Goal: Task Accomplishment & Management: Use online tool/utility

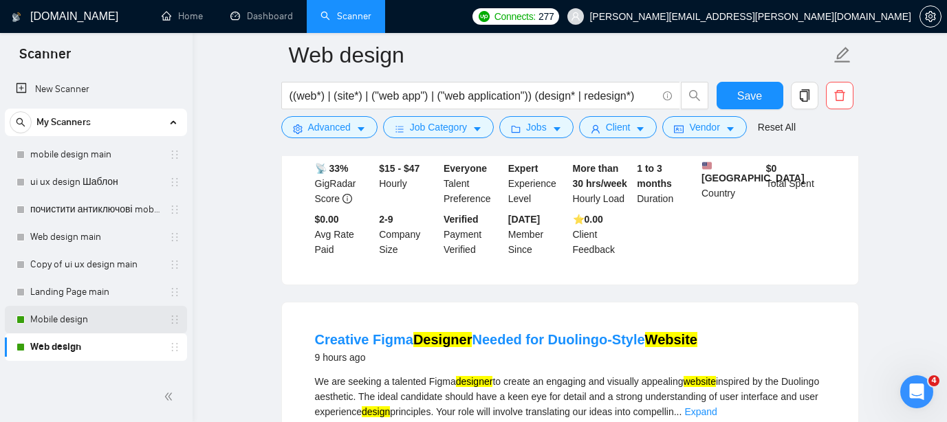
click at [131, 317] on link "Mobile design" at bounding box center [95, 320] width 131 height 28
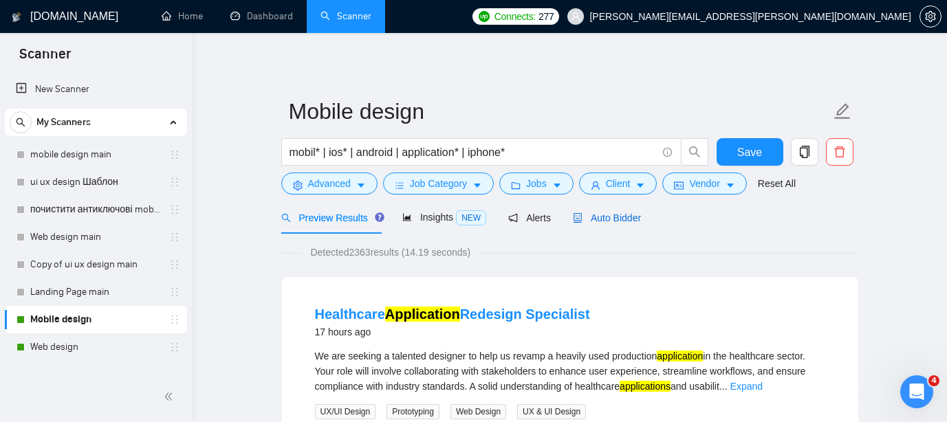
click at [627, 220] on span "Auto Bidder" at bounding box center [607, 218] width 68 height 11
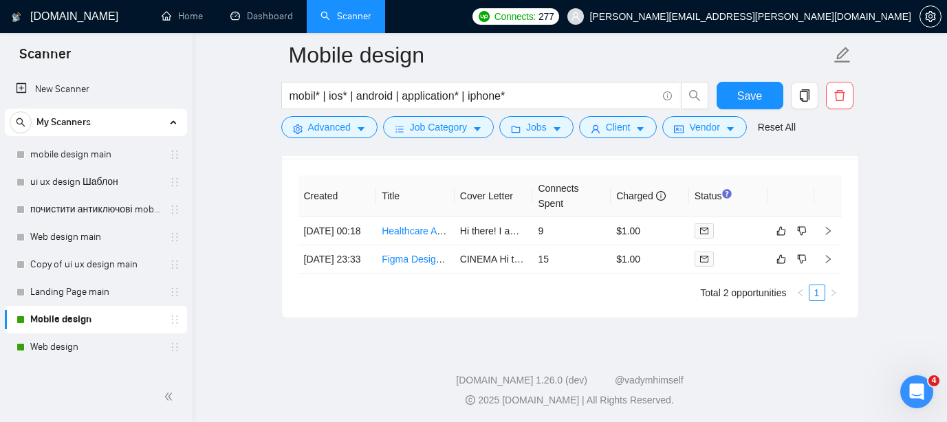
scroll to position [3576, 0]
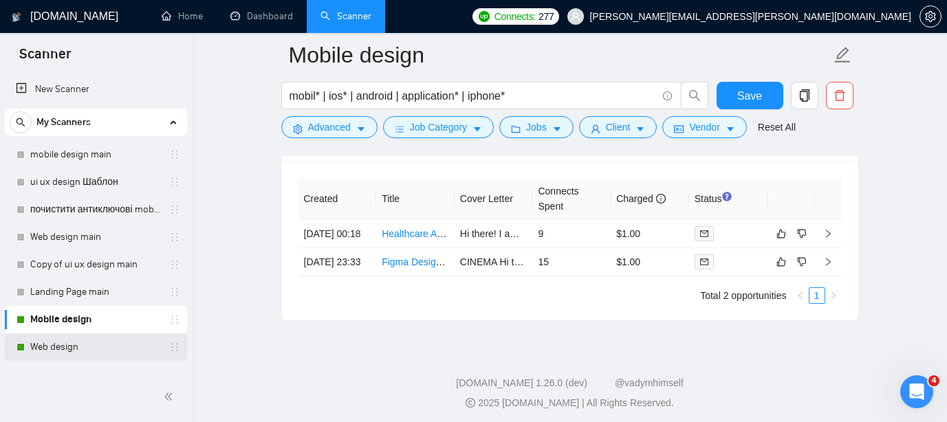
click at [69, 346] on link "Web design" at bounding box center [95, 348] width 131 height 28
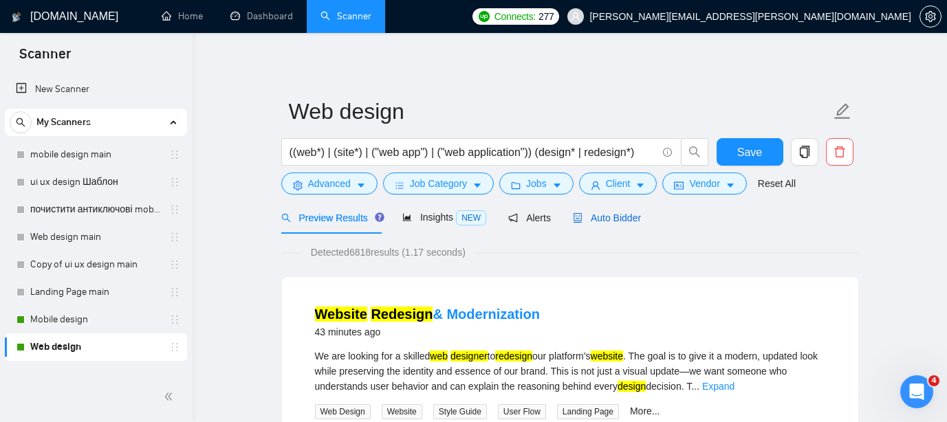
click at [605, 216] on span "Auto Bidder" at bounding box center [607, 218] width 68 height 11
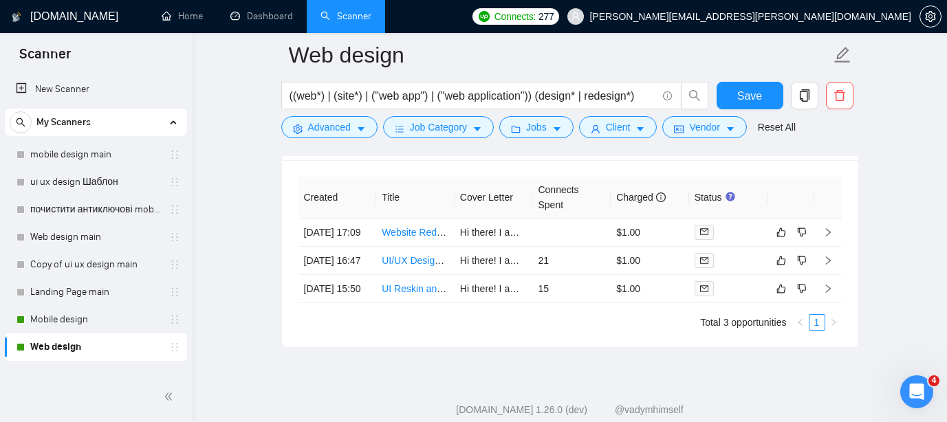
scroll to position [3389, 0]
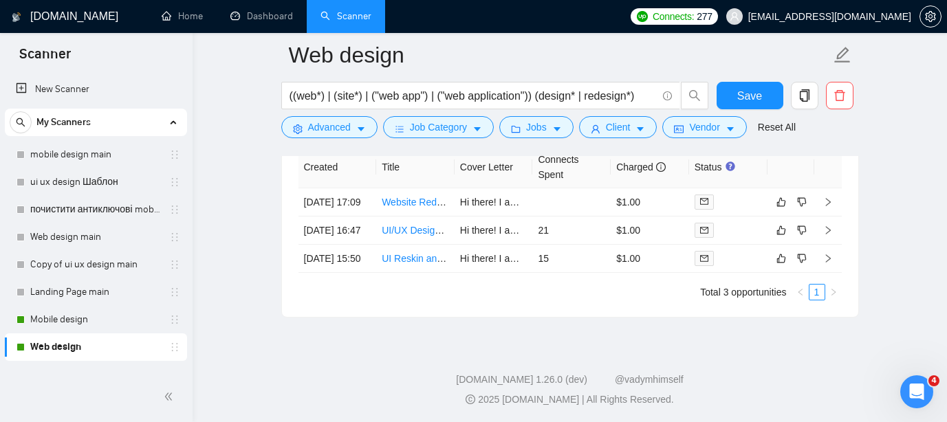
scroll to position [3424, 0]
click at [422, 235] on link "UI/UX Designer for Business Website Redesign in Figma" at bounding box center [540, 229] width 317 height 11
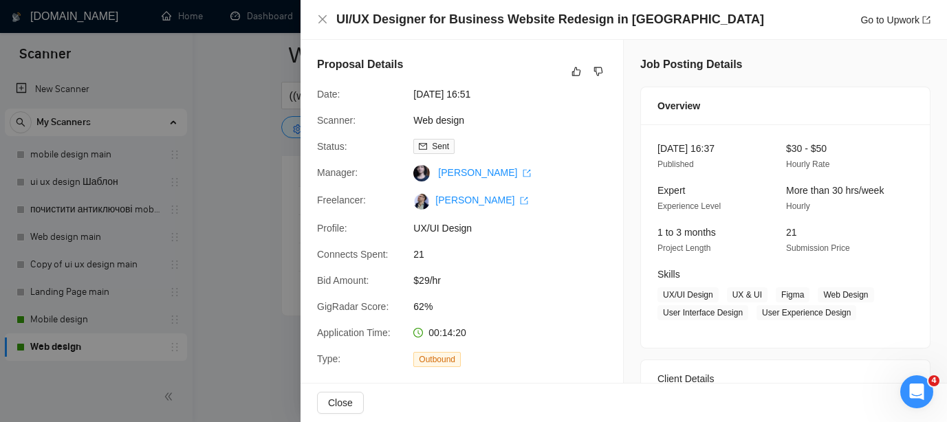
click at [238, 146] on div at bounding box center [473, 211] width 947 height 422
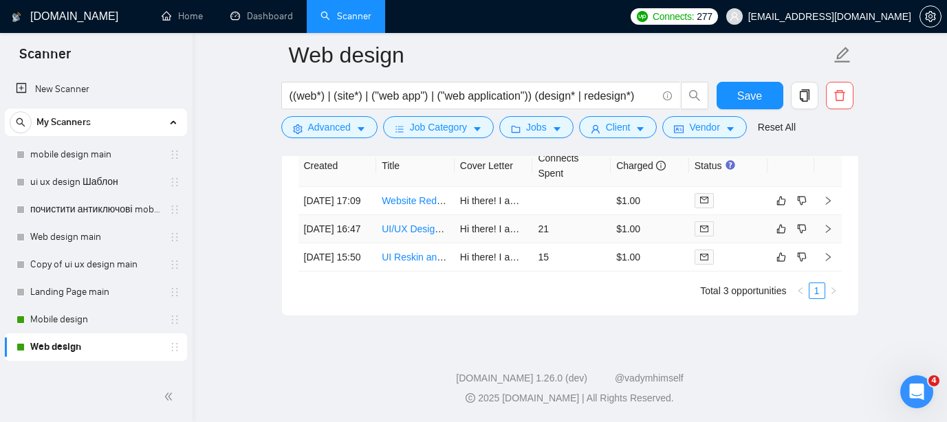
scroll to position [3422, 0]
click at [425, 237] on link "UI/UX Designer for Business Website Redesign in Figma" at bounding box center [540, 231] width 317 height 11
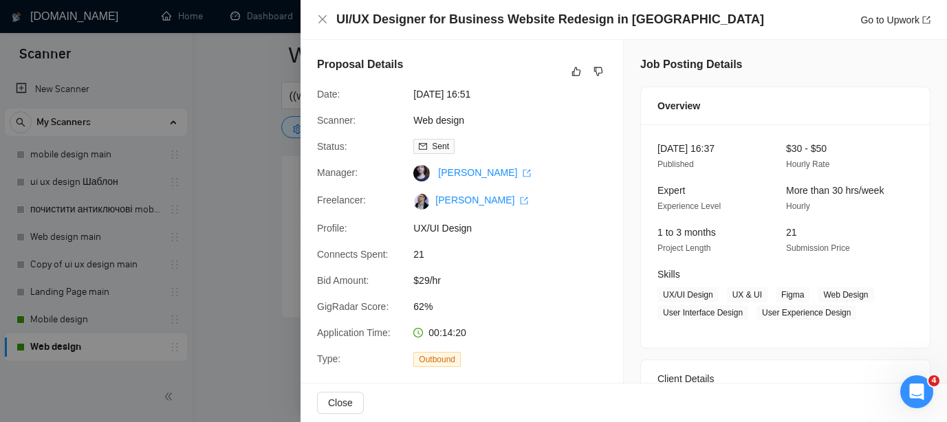
click at [206, 181] on div at bounding box center [473, 211] width 947 height 422
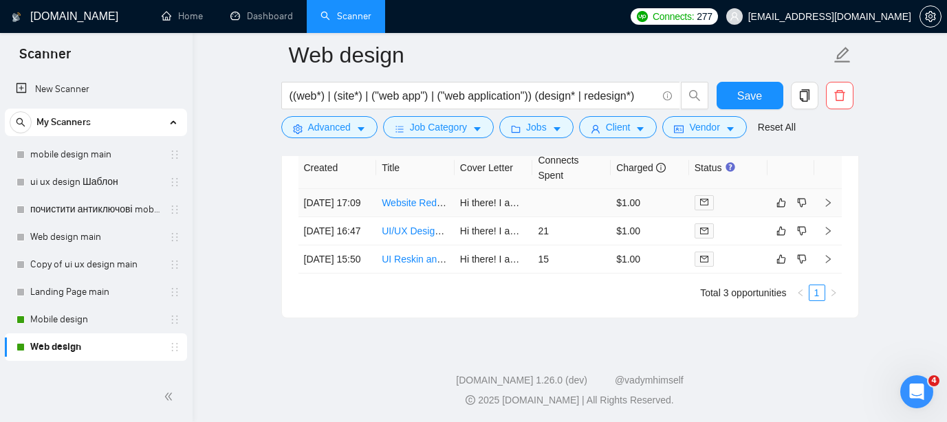
click at [419, 208] on link "Website Redesign & Modernization" at bounding box center [457, 202] width 150 height 11
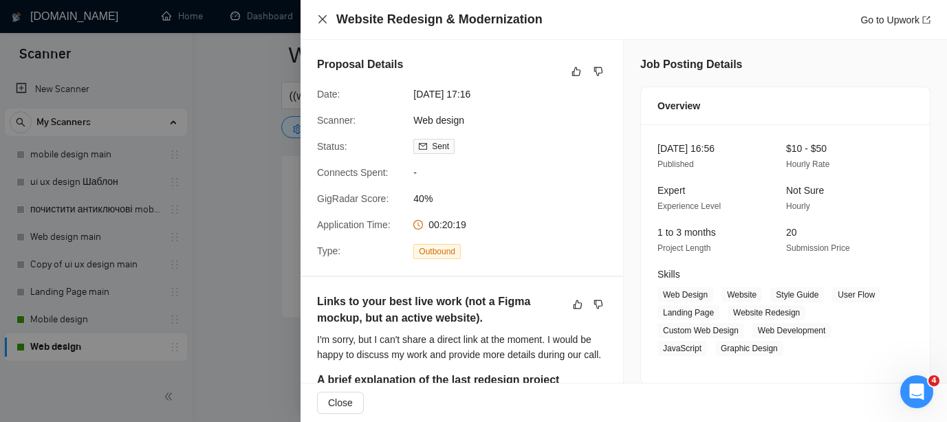
click at [323, 25] on icon "close" at bounding box center [322, 19] width 11 height 11
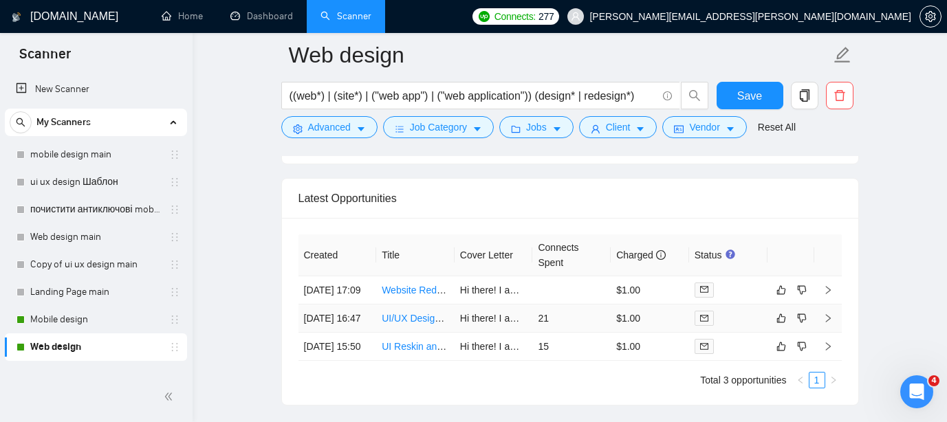
scroll to position [3311, 0]
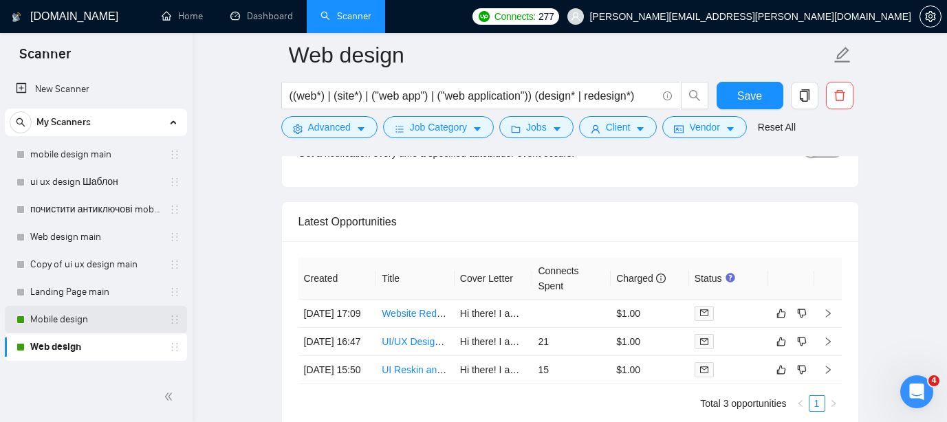
click at [83, 317] on link "Mobile design" at bounding box center [95, 320] width 131 height 28
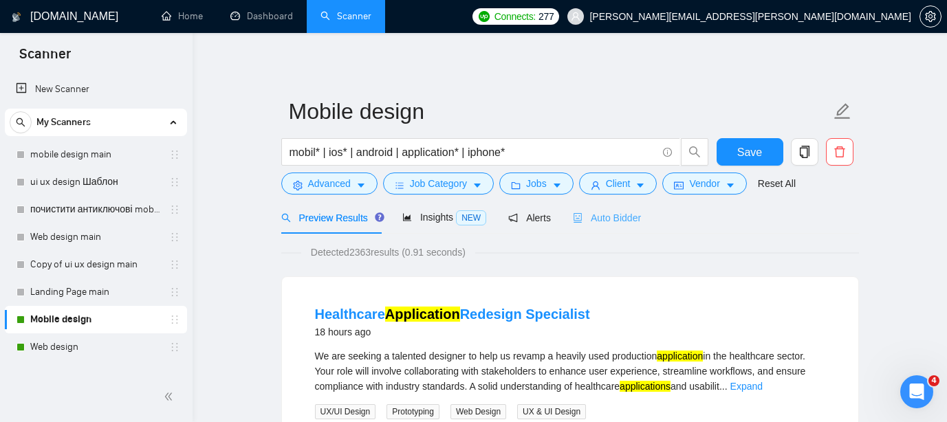
drag, startPoint x: 630, startPoint y: 230, endPoint x: 605, endPoint y: 210, distance: 31.8
click at [630, 230] on div "Auto Bidder" at bounding box center [607, 218] width 68 height 32
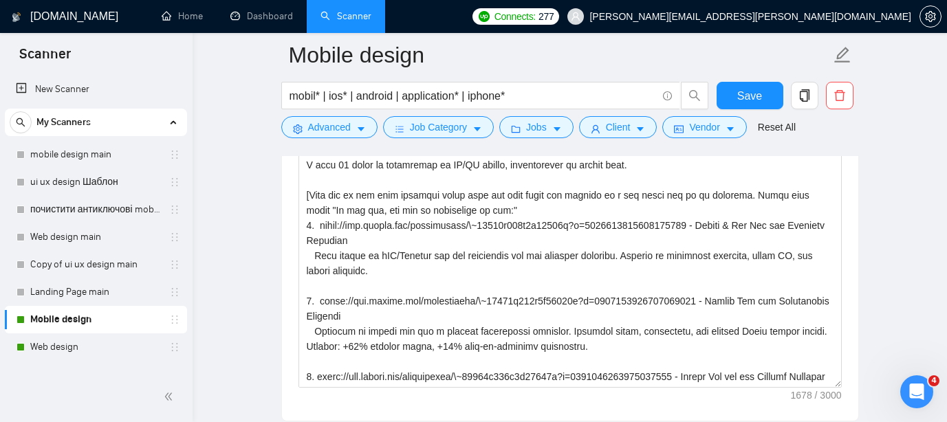
scroll to position [1724, 0]
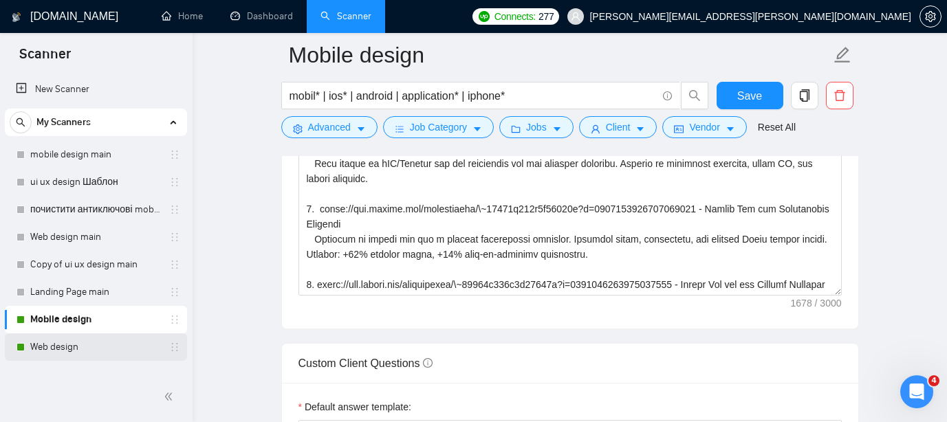
click at [85, 345] on link "Web design" at bounding box center [95, 348] width 131 height 28
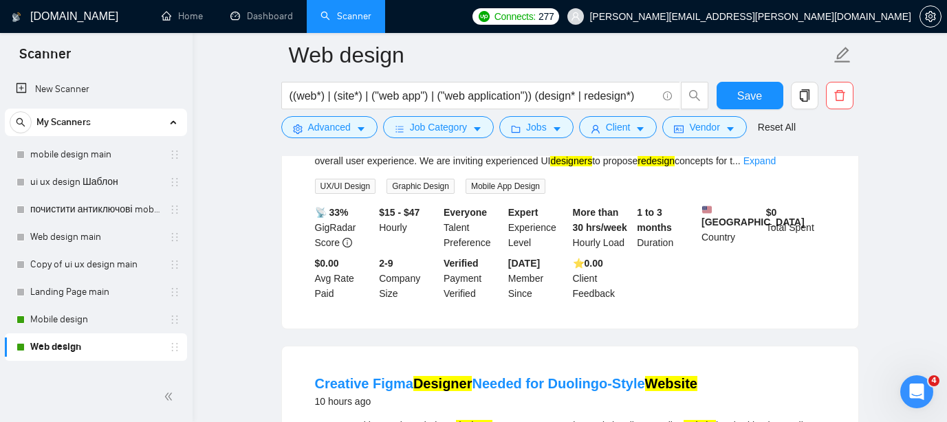
scroll to position [840, 0]
